Goal: Information Seeking & Learning: Learn about a topic

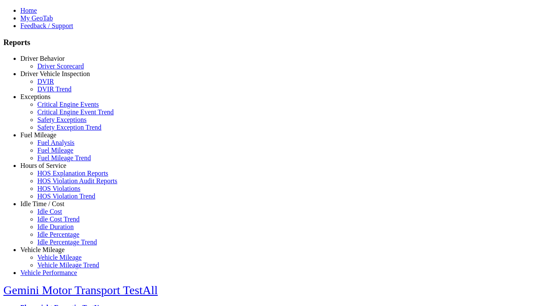
click at [49, 77] on link "Driver Vehicle Inspection" at bounding box center [55, 73] width 70 height 7
click at [55, 93] on link "DVIR Trend" at bounding box center [54, 88] width 34 height 7
select select "**********"
type input "**********"
